Goal: Task Accomplishment & Management: Manage account settings

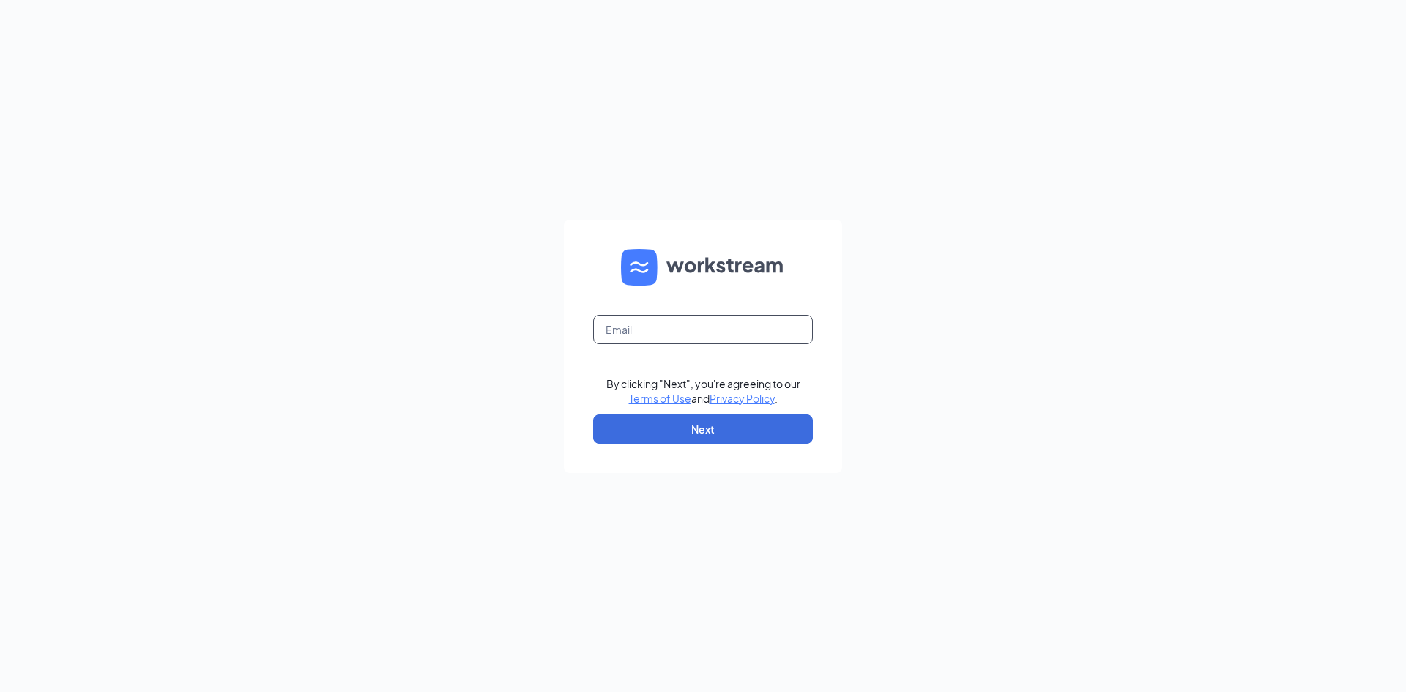
click at [641, 328] on input "text" at bounding box center [703, 329] width 220 height 29
type input "[EMAIL_ADDRESS][DOMAIN_NAME]"
click at [721, 427] on button "Next" at bounding box center [703, 429] width 220 height 29
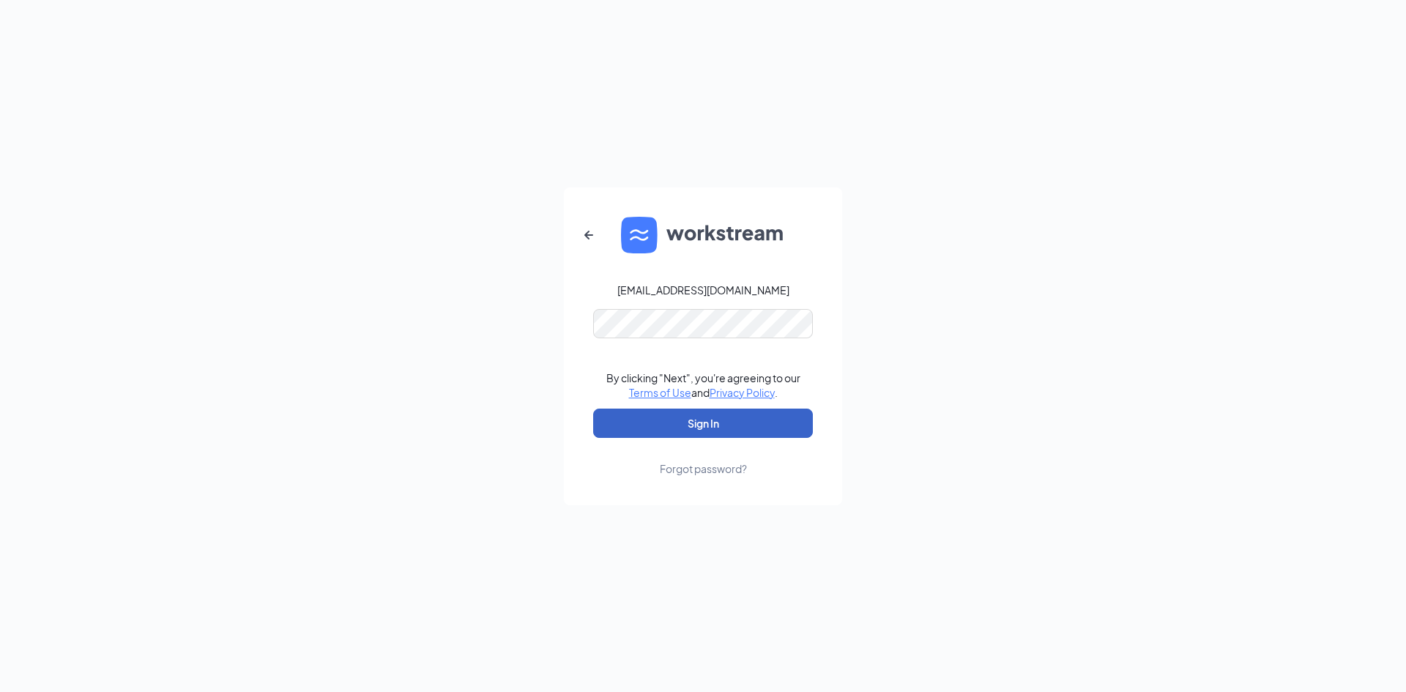
click at [701, 415] on button "Sign In" at bounding box center [703, 423] width 220 height 29
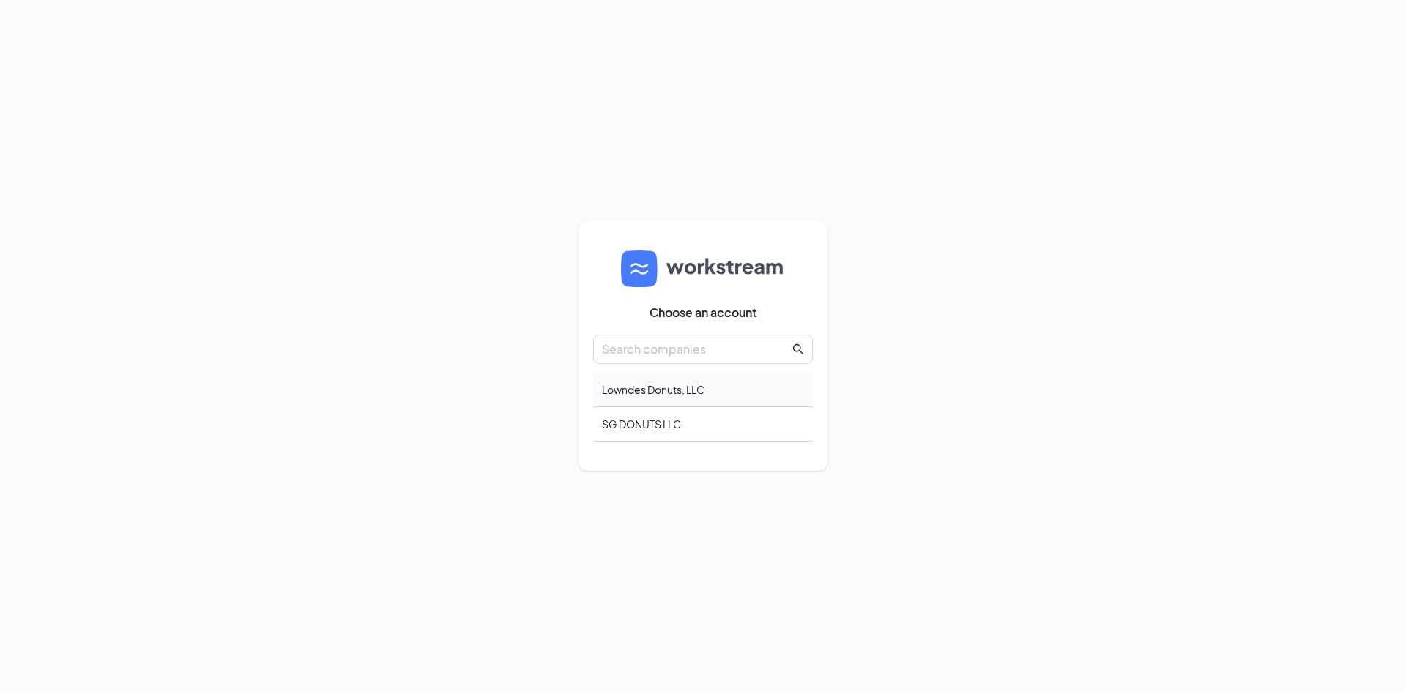
click at [696, 390] on div "Lowndes Donuts, LLC" at bounding box center [703, 390] width 220 height 34
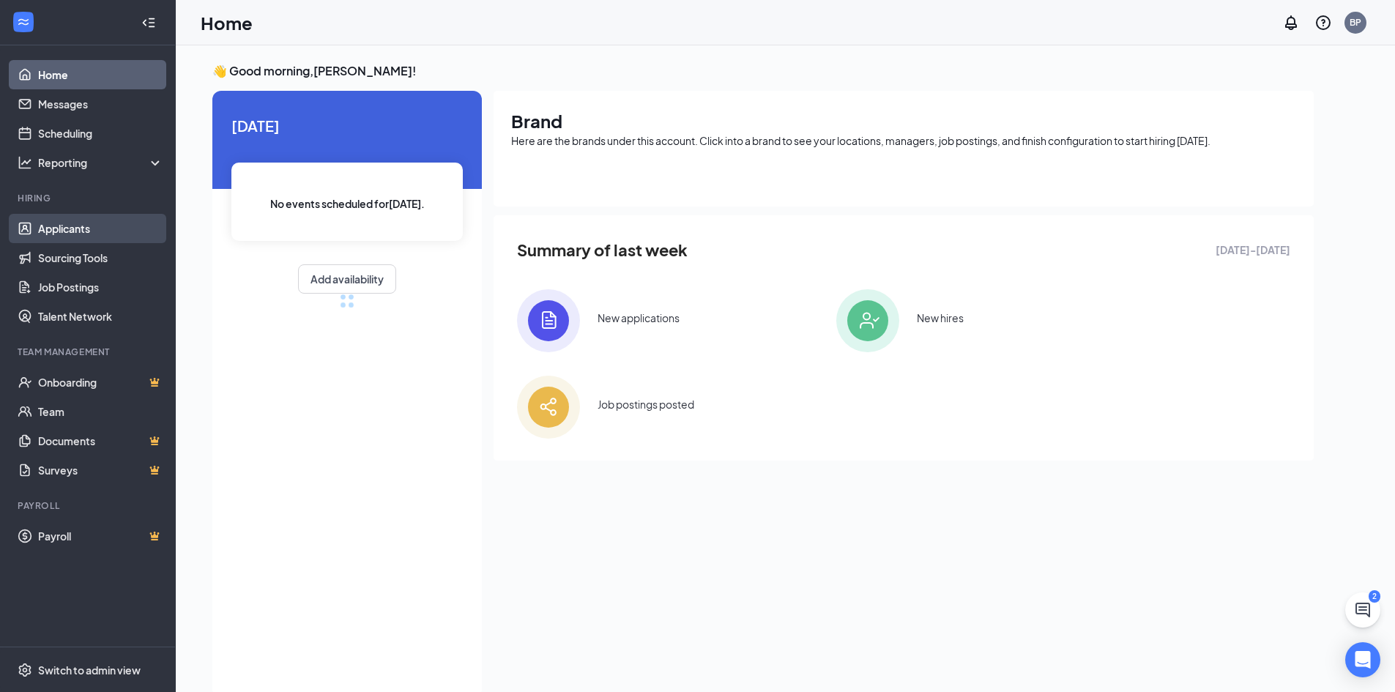
click at [105, 236] on link "Applicants" at bounding box center [100, 228] width 125 height 29
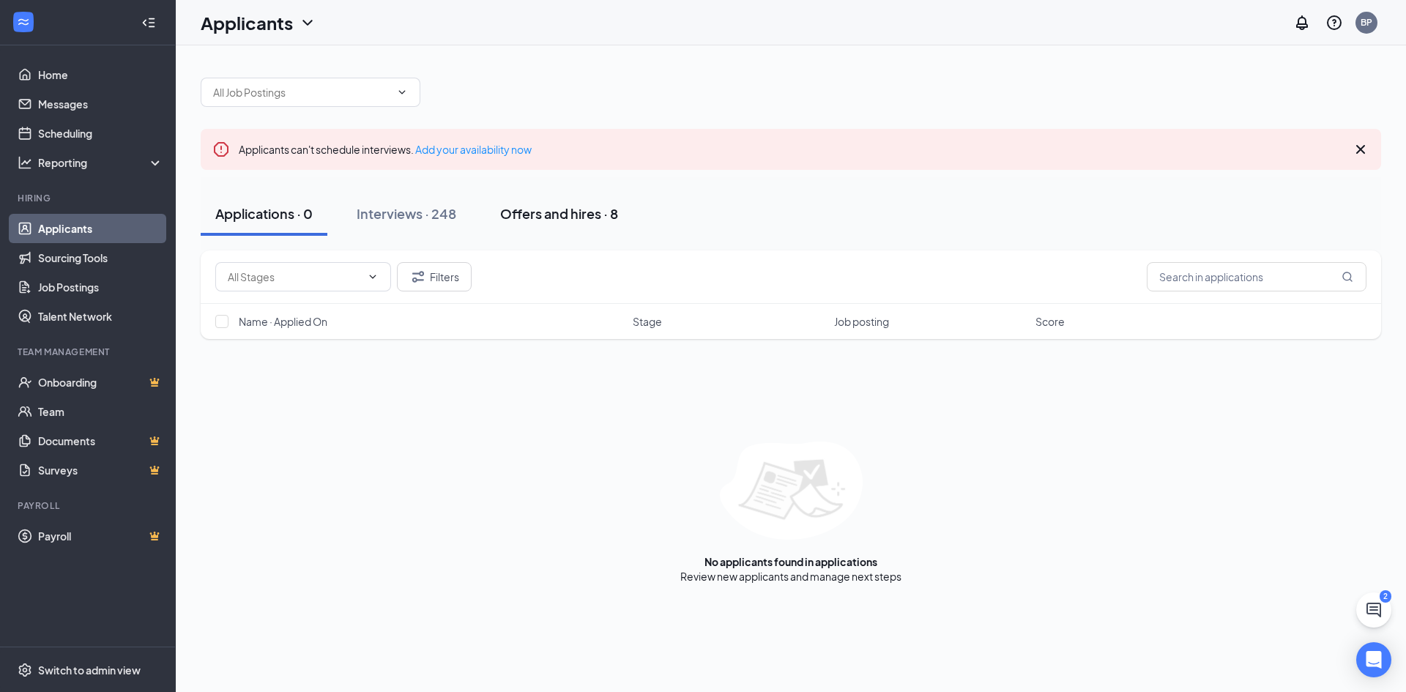
click at [564, 204] on div "Offers and hires · 8" at bounding box center [559, 213] width 118 height 18
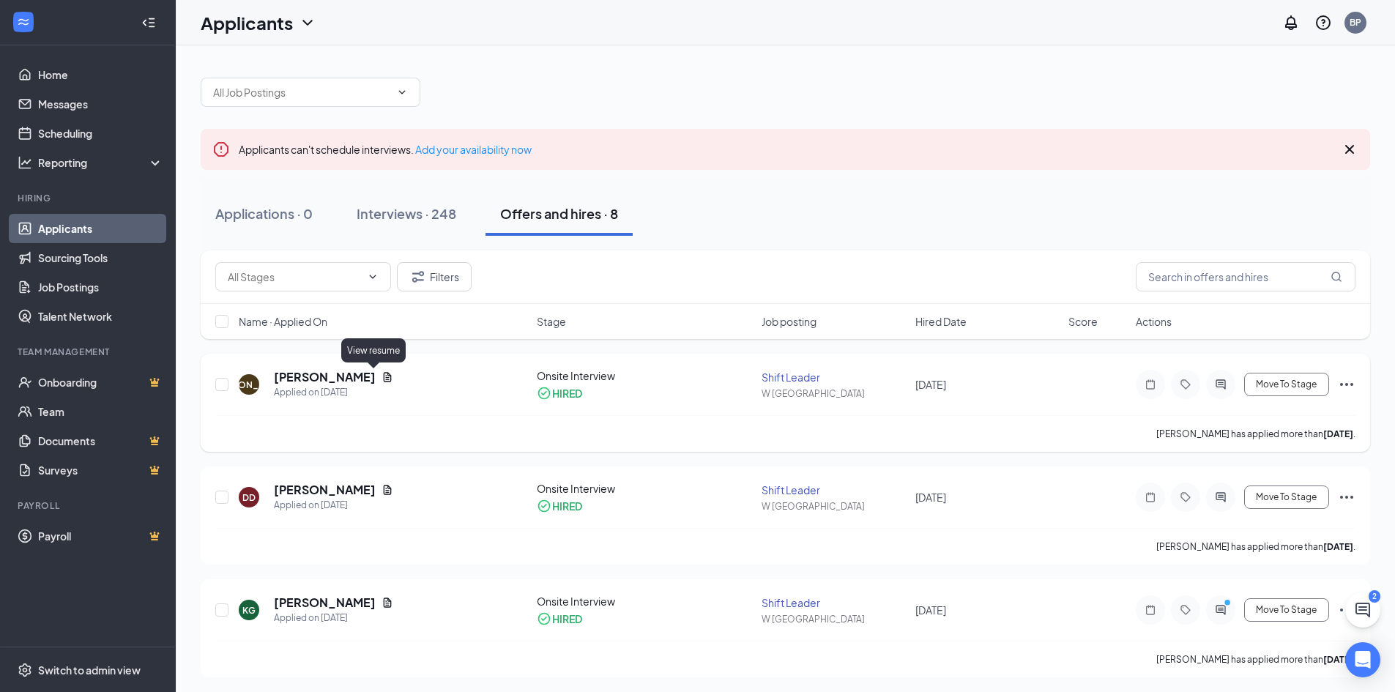
click at [382, 379] on icon "Document" at bounding box center [388, 377] width 12 height 12
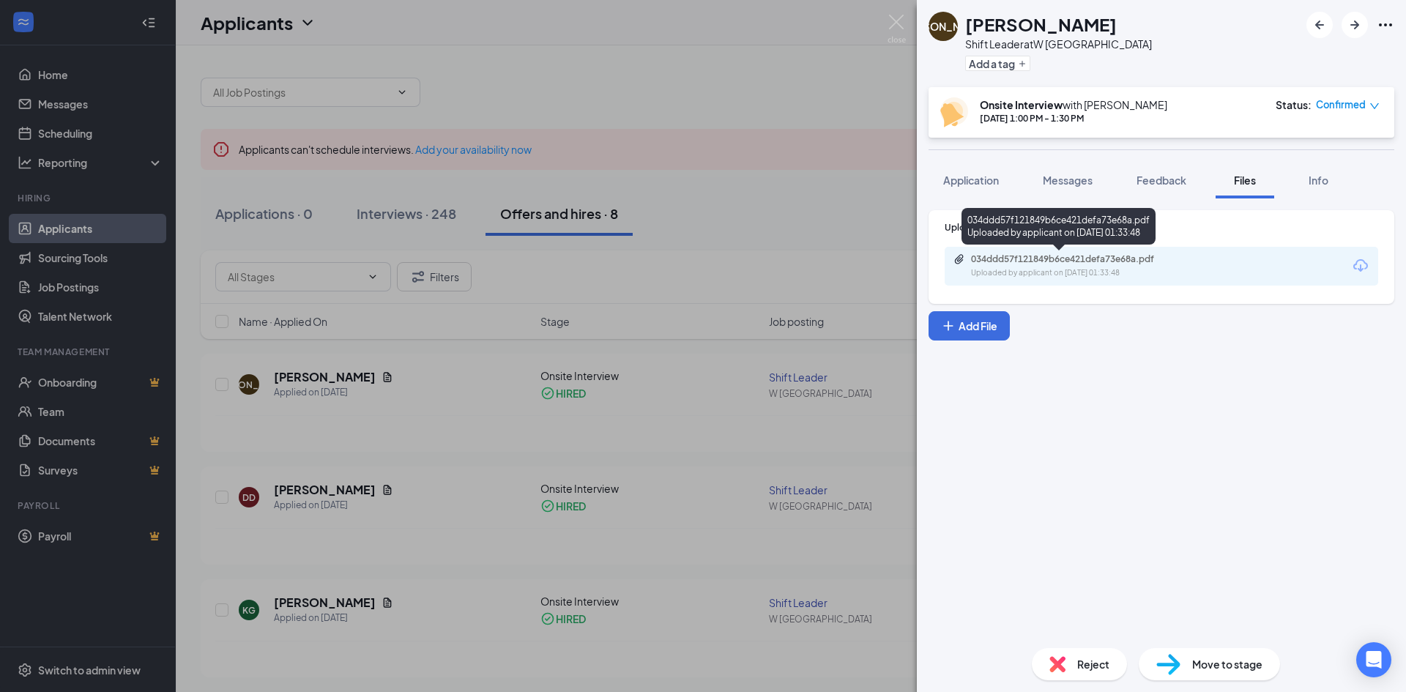
click at [1094, 259] on div "034ddd57f121849b6ce421defa73e68a.pdf" at bounding box center [1073, 259] width 205 height 12
click at [434, 439] on div "JA Jazmyne Abney Shift Leader at W Hill Ave Add a tag Onsite Interview with Bha…" at bounding box center [703, 346] width 1406 height 692
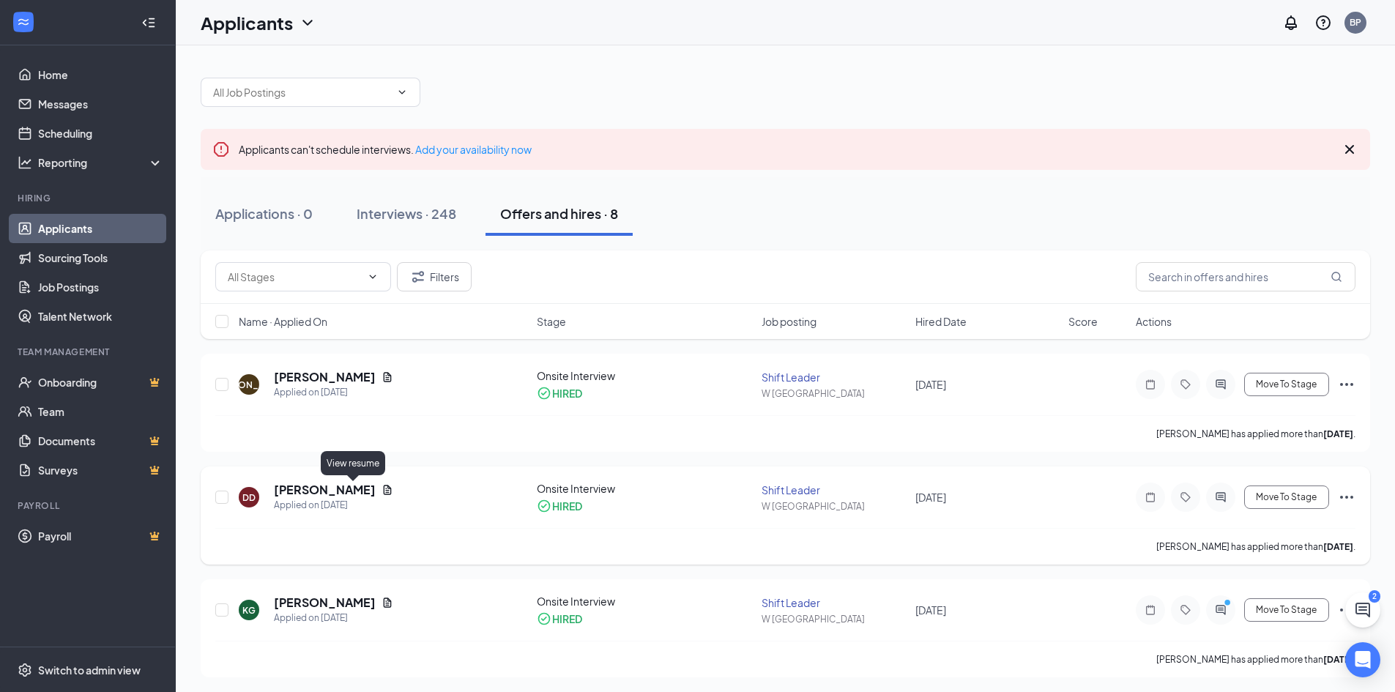
click at [384, 489] on icon "Document" at bounding box center [388, 490] width 8 height 10
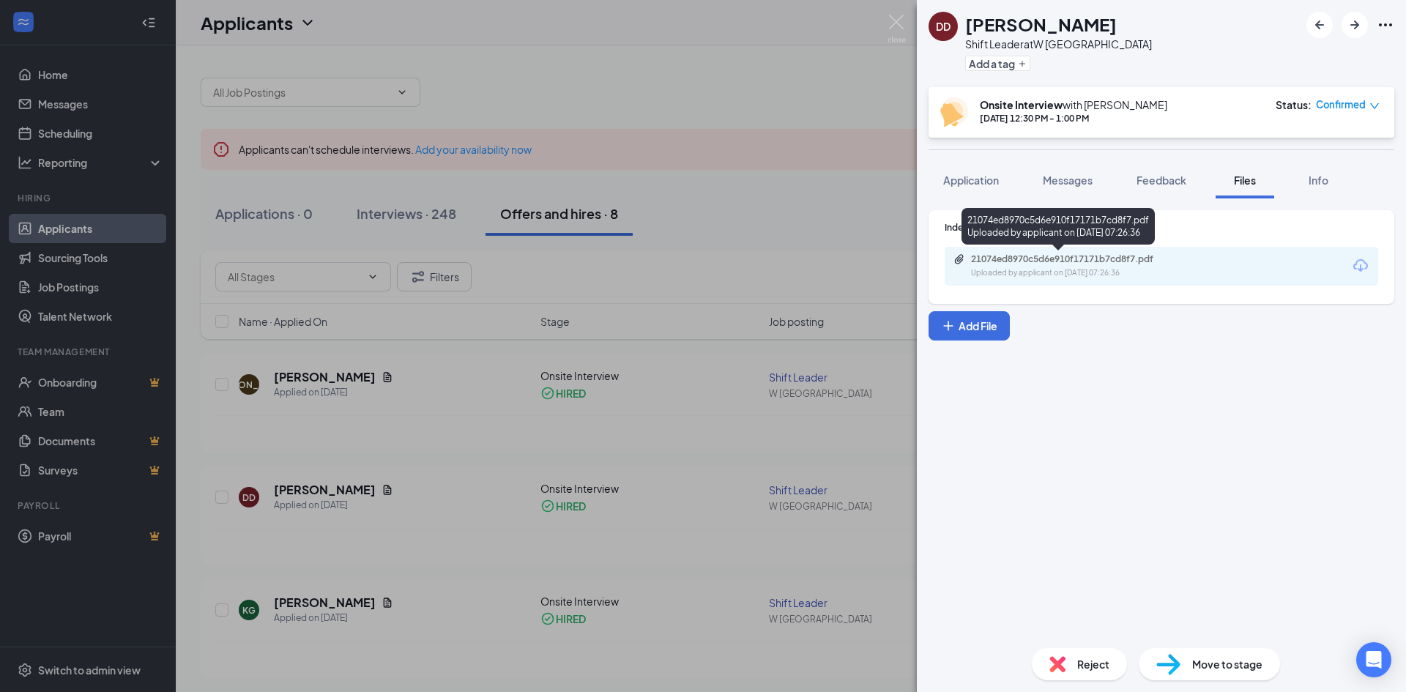
click at [1133, 264] on div "21074ed8970c5d6e910f17171b7cd8f7.pdf" at bounding box center [1073, 259] width 205 height 12
click at [738, 248] on div "DD Diane Doyle Shift Leader at W Hill Ave Add a tag Onsite Interview with Bhavi…" at bounding box center [703, 346] width 1406 height 692
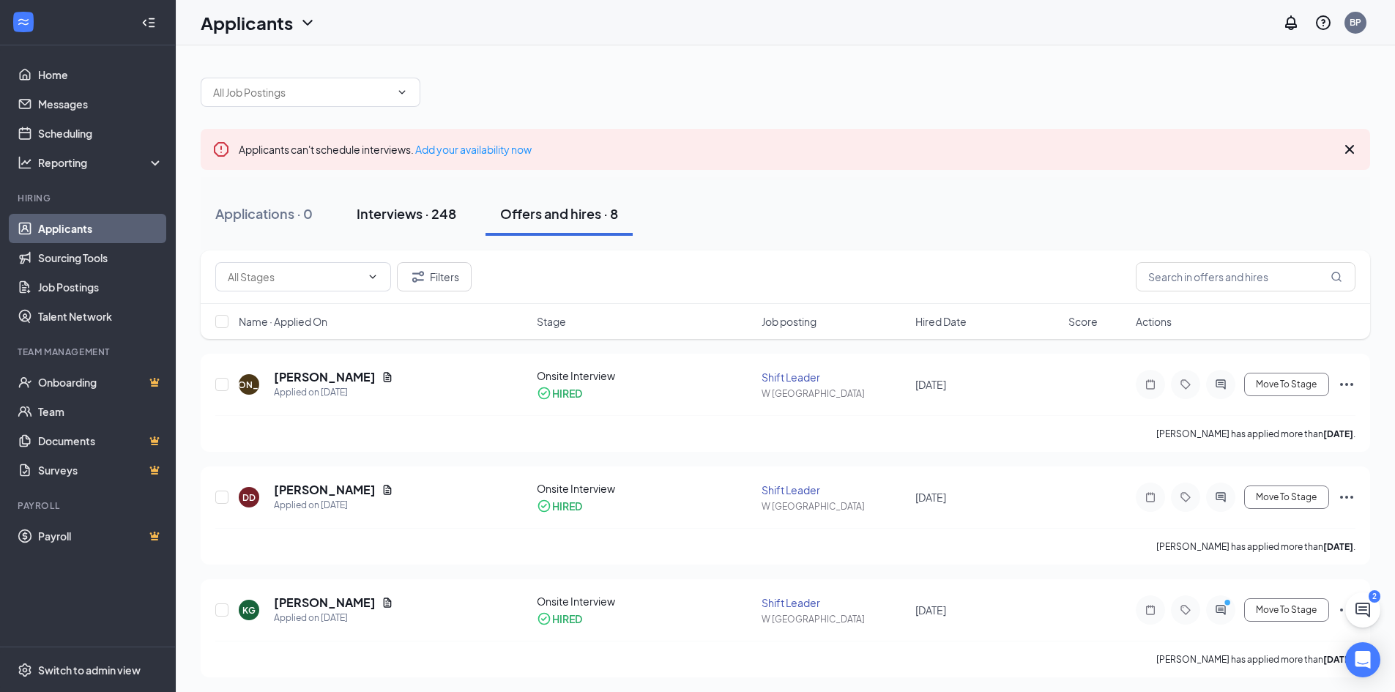
click at [411, 208] on div "Interviews · 248" at bounding box center [407, 213] width 100 height 18
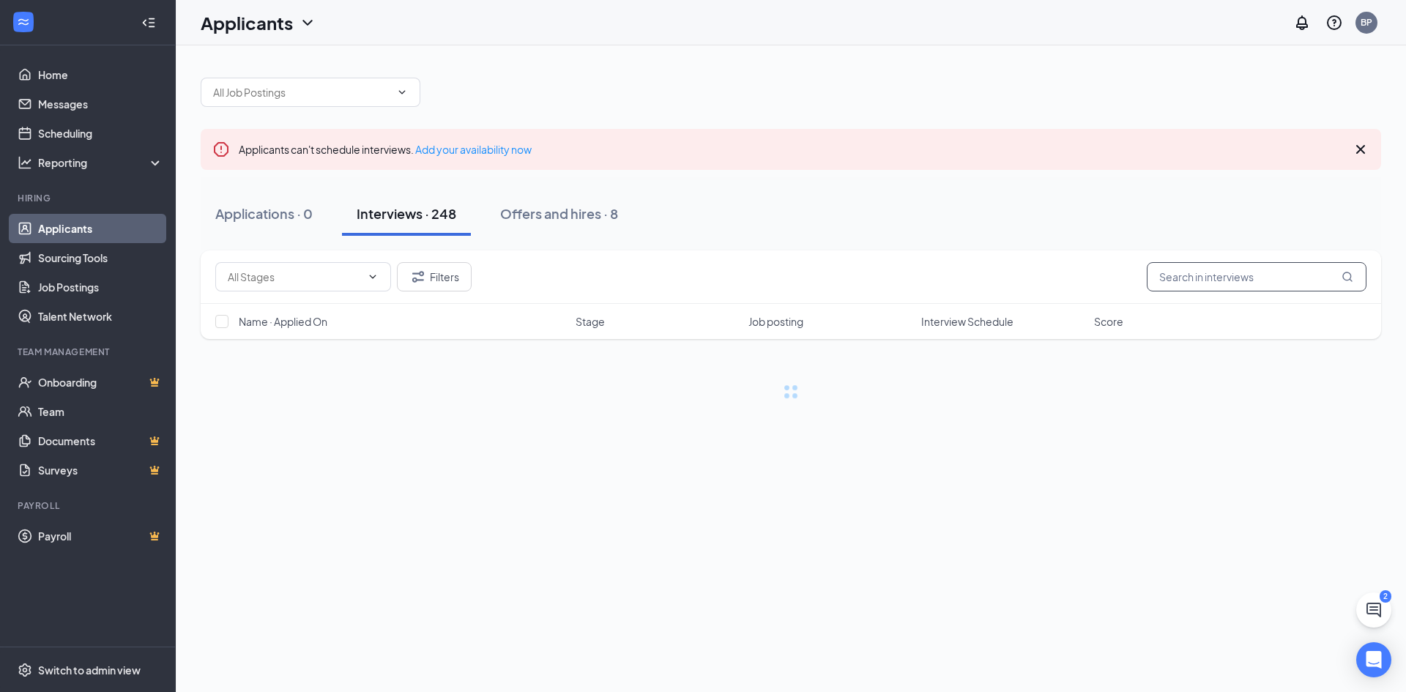
click at [1188, 267] on input "text" at bounding box center [1257, 276] width 220 height 29
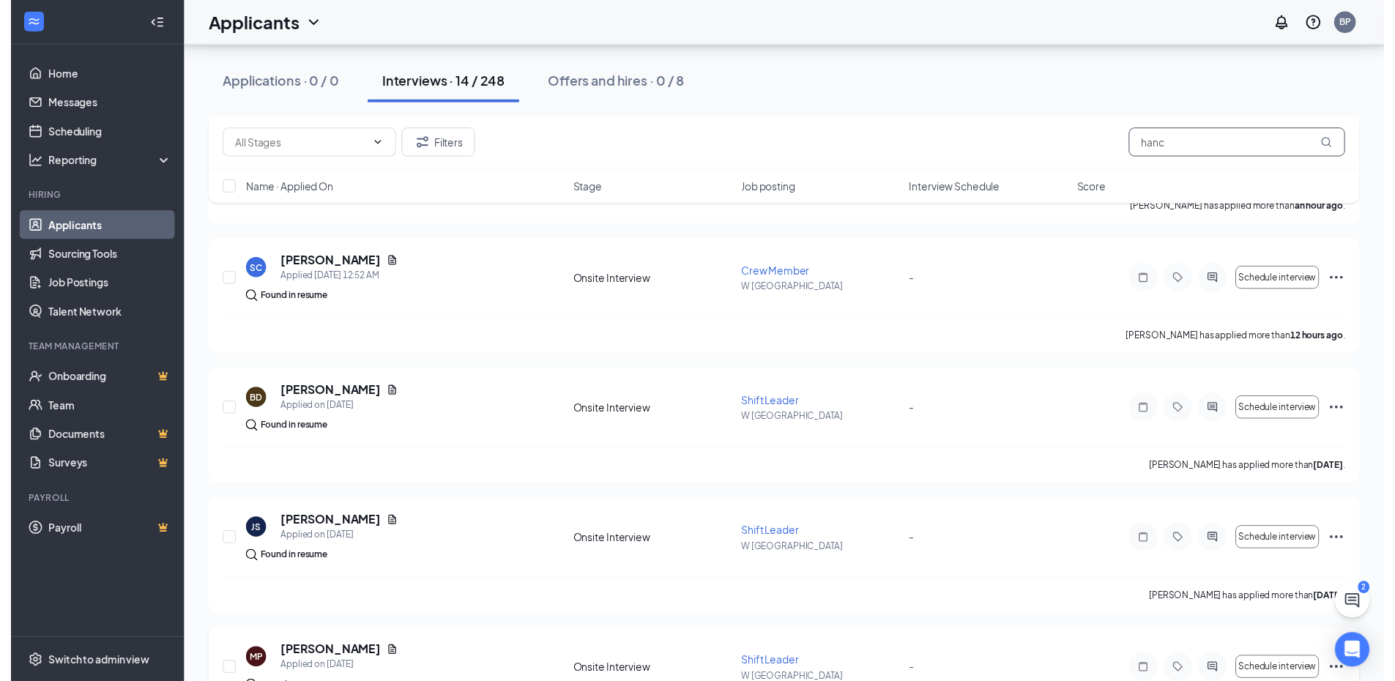
scroll to position [976, 0]
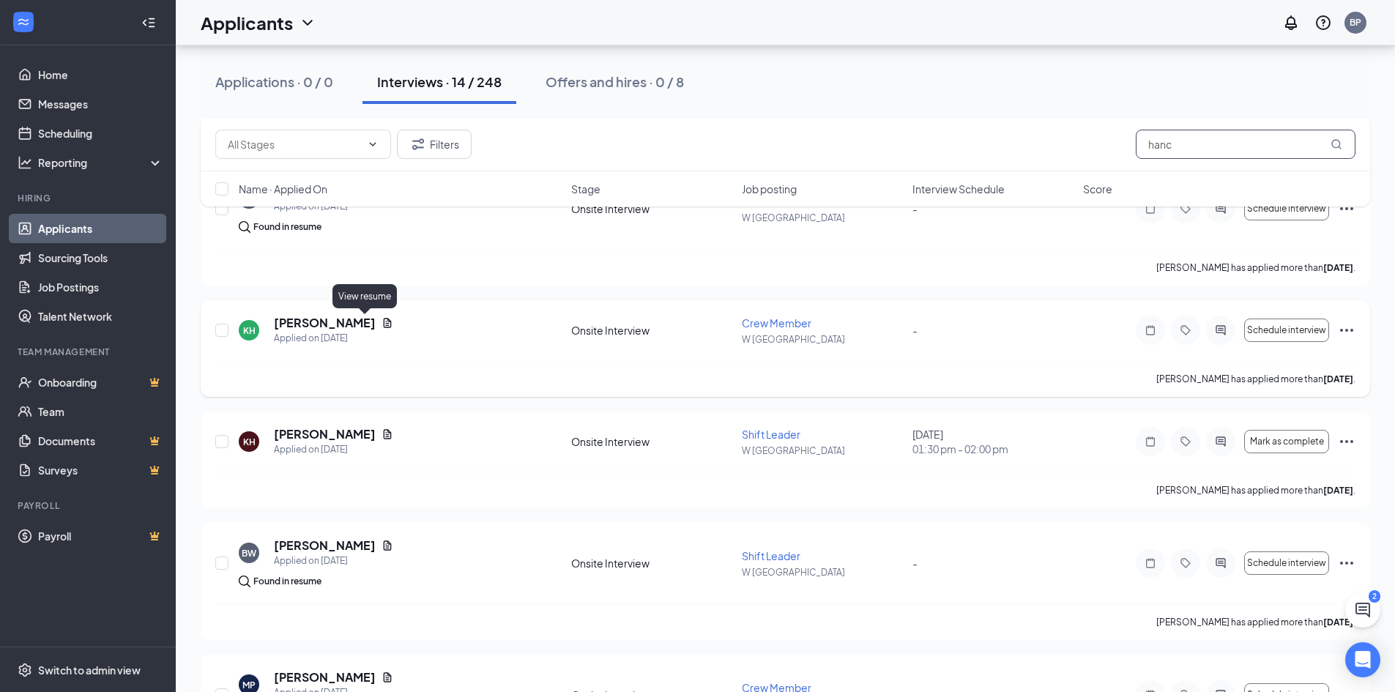
type input "hanc"
click at [382, 318] on icon "Document" at bounding box center [388, 323] width 12 height 12
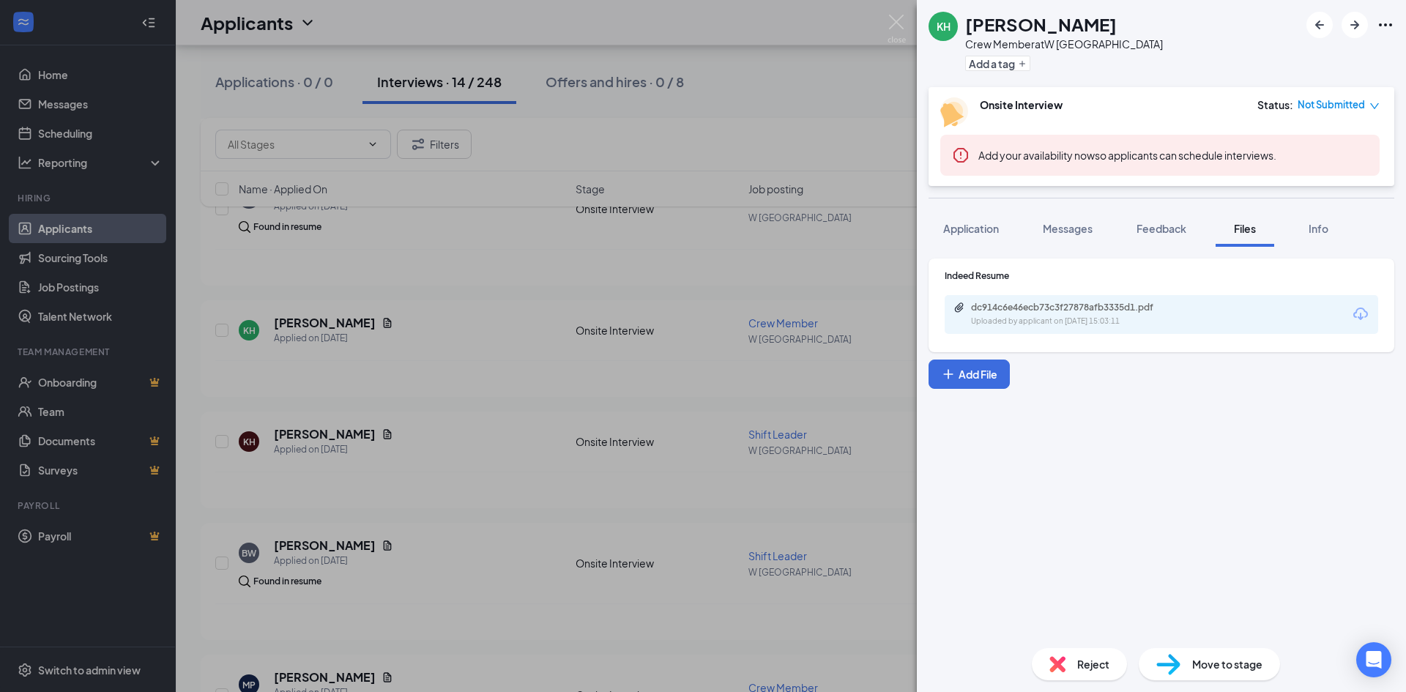
click at [1072, 303] on div "dc914c6e46ecb73c3f27878afb3335d1.pdf" at bounding box center [1073, 308] width 205 height 12
click at [449, 293] on div "KH Kyre Hancock Crew Member at W Hill Ave Add a tag Onsite Interview Status : N…" at bounding box center [703, 346] width 1406 height 692
